Goal: Check status: Check status

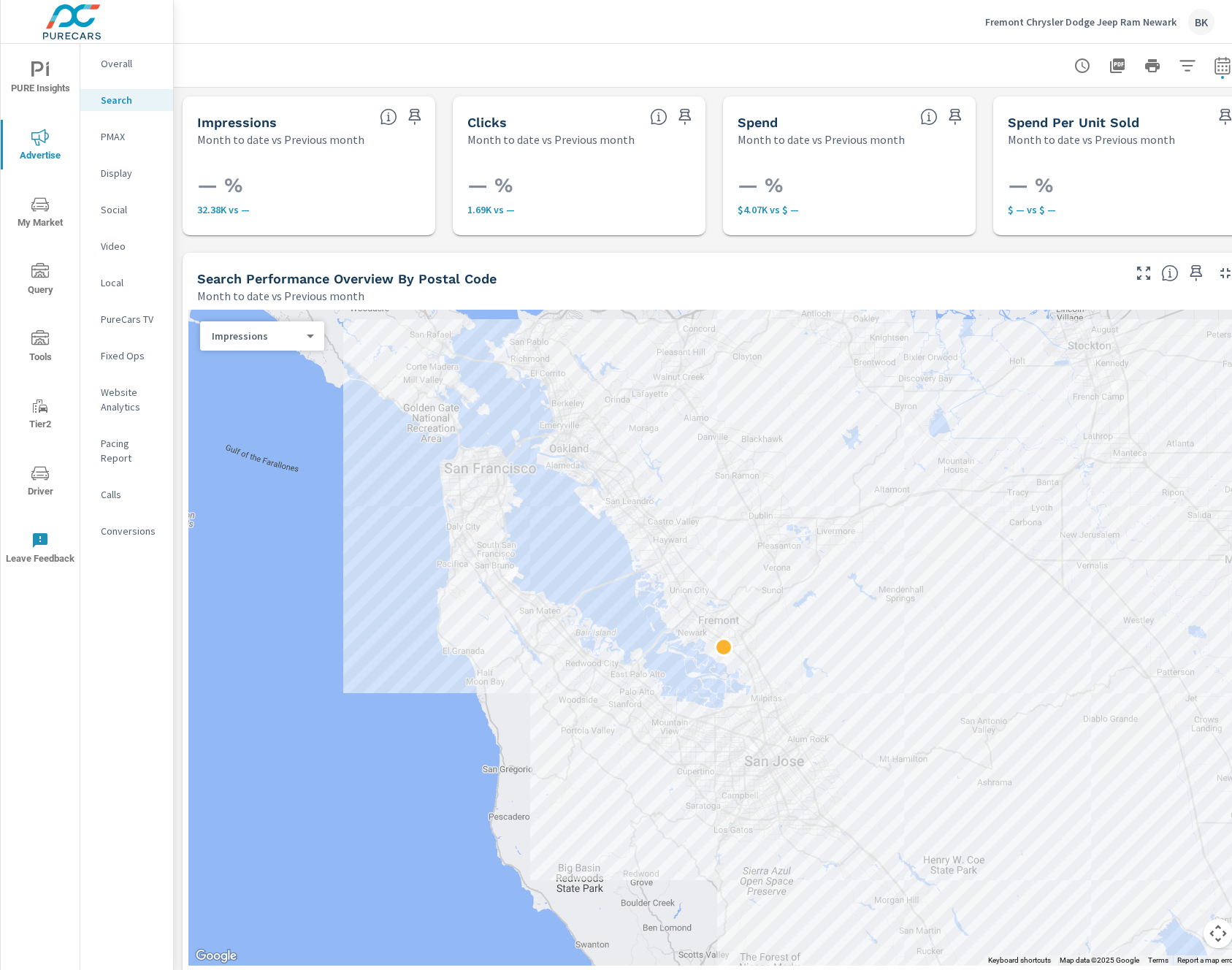
scroll to position [617, 0]
click at [1015, 27] on p "Fremont Chrysler Dodge Jeep Ram Newark" at bounding box center [1081, 22] width 192 height 13
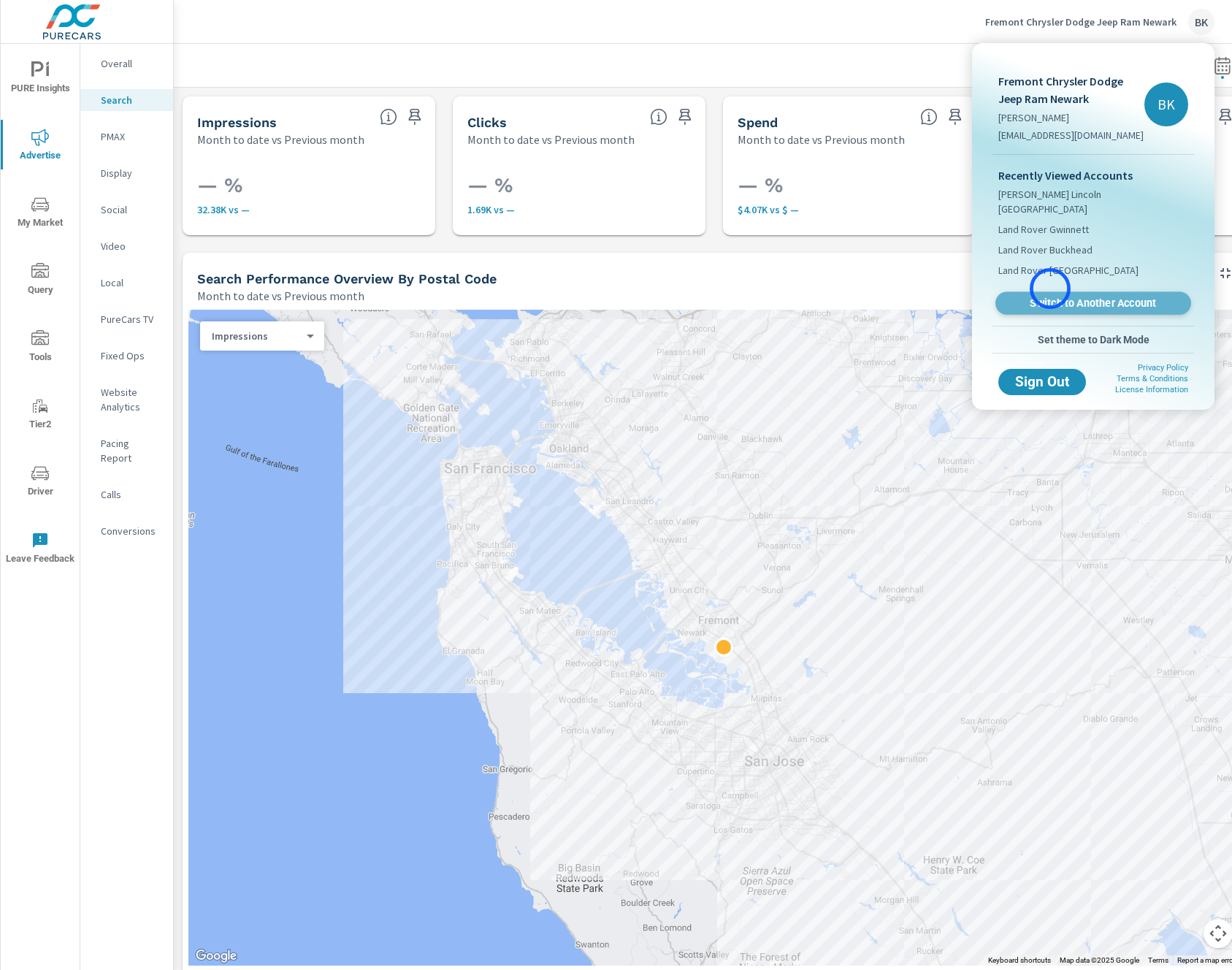
click at [1050, 296] on span "Switch to Another Account" at bounding box center [1093, 303] width 179 height 14
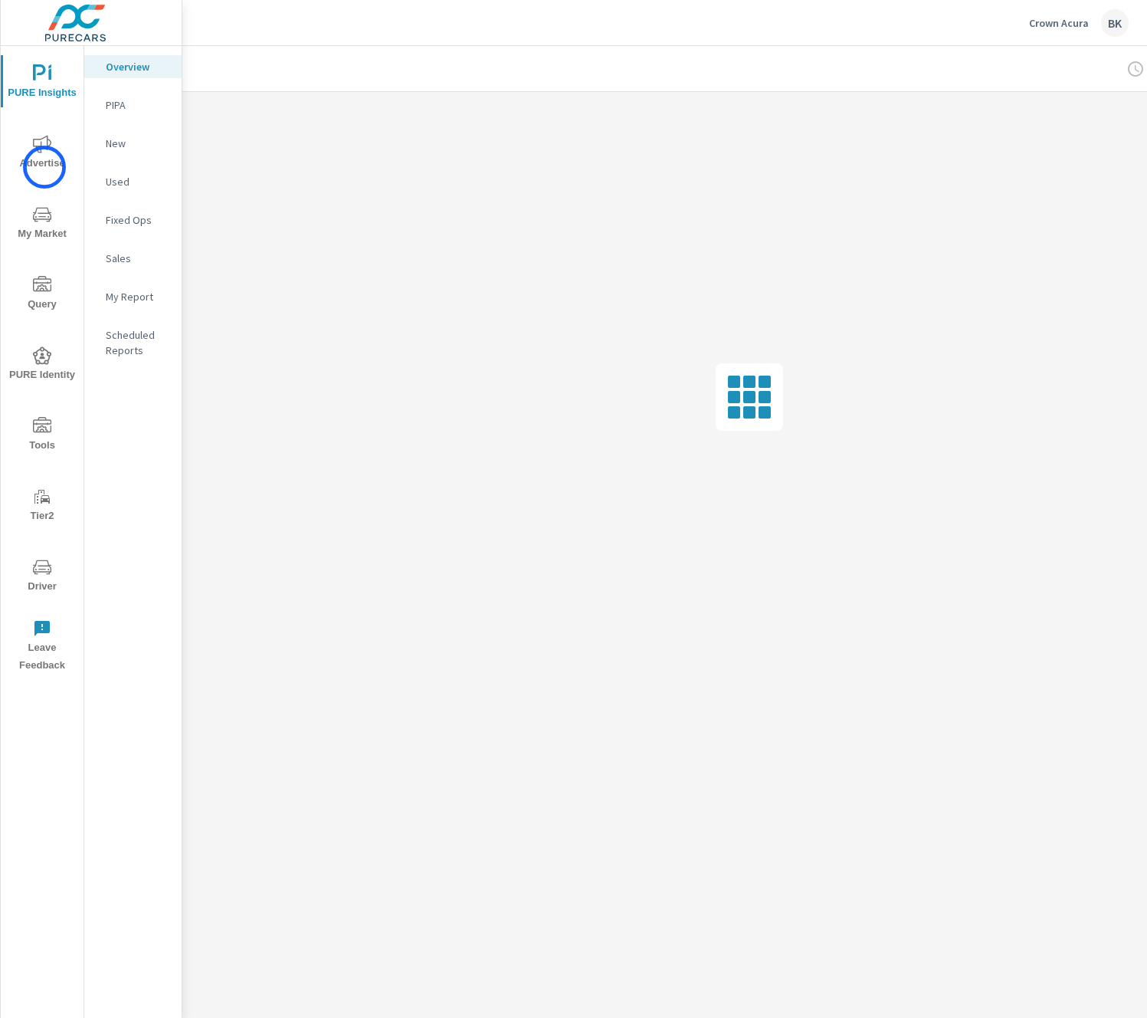
click at [44, 167] on span "Advertise" at bounding box center [42, 154] width 74 height 38
click at [145, 185] on p "Display" at bounding box center [138, 181] width 64 height 15
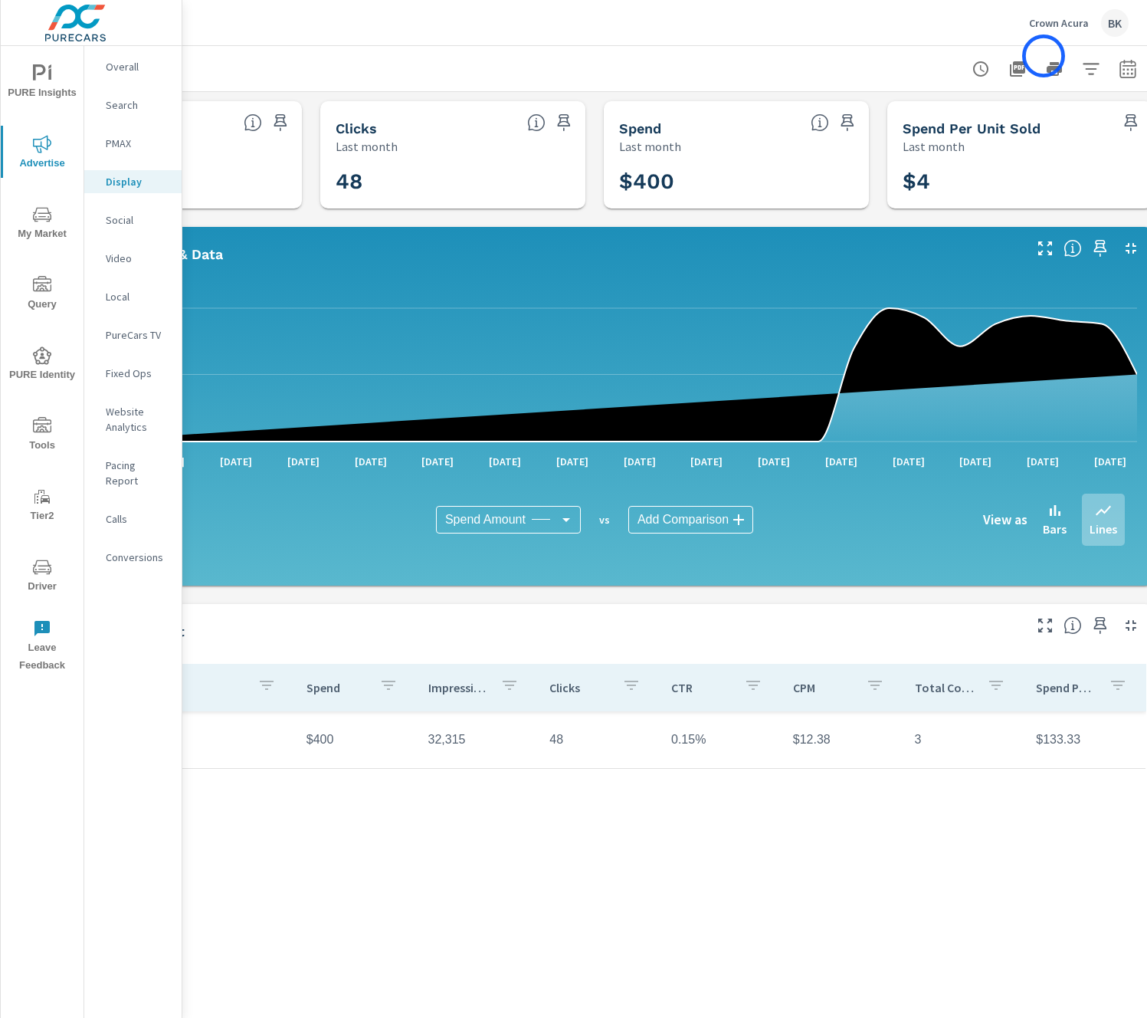
scroll to position [0, 169]
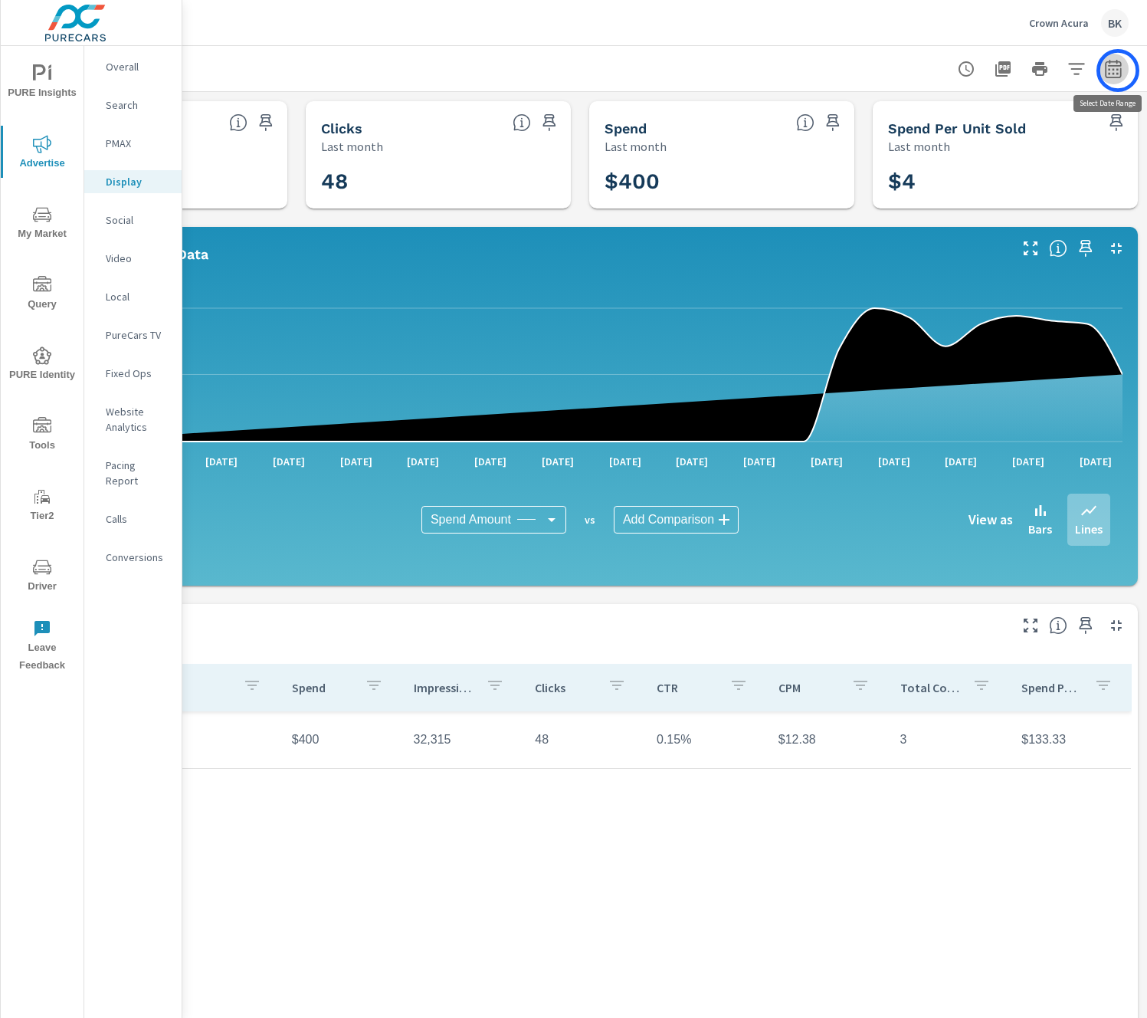
click at [1118, 71] on icon "button" at bounding box center [1113, 69] width 18 height 18
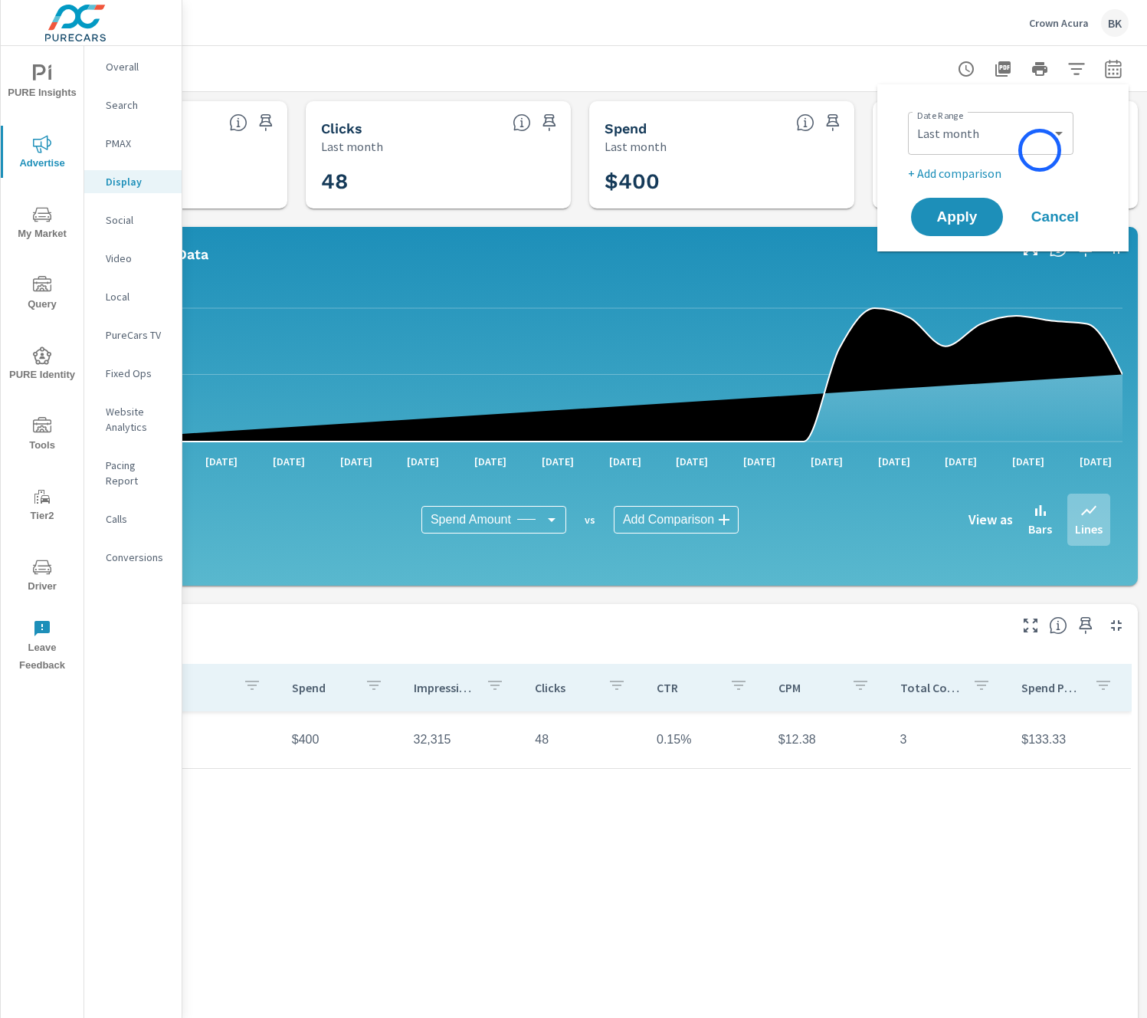
click at [1040, 150] on div "Custom Yesterday Last week Last 7 days Last 14 days Last 30 days Last 45 days L…" at bounding box center [991, 133] width 166 height 43
click at [979, 141] on select "Custom Yesterday Last week Last 7 days Last 14 days Last 30 days Last 45 days L…" at bounding box center [990, 133] width 153 height 31
click at [914, 118] on select "Custom Yesterday Last week Last 7 days Last 14 days Last 30 days Last 45 days L…" at bounding box center [990, 133] width 153 height 31
select select "Month to date"
click at [951, 221] on span "Apply" at bounding box center [957, 217] width 63 height 15
